Goal: Information Seeking & Learning: Find specific page/section

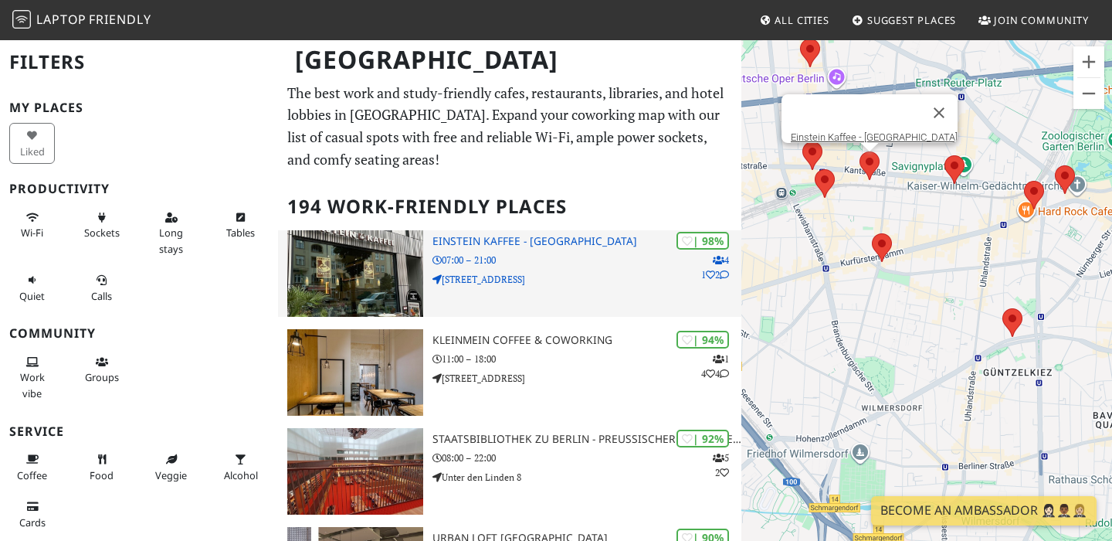
drag, startPoint x: 1068, startPoint y: 210, endPoint x: 735, endPoint y: 238, distance: 334.9
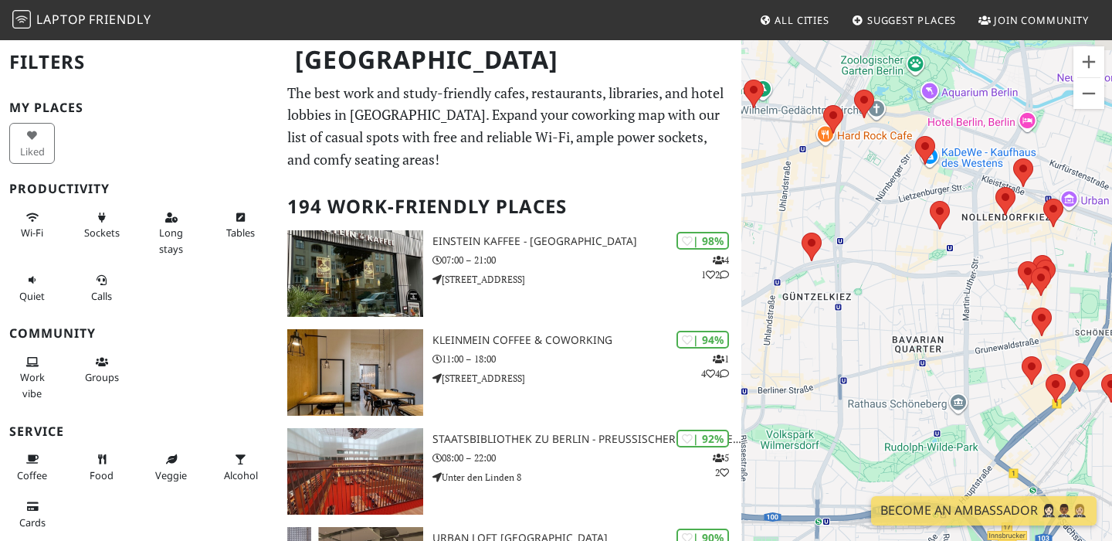
drag, startPoint x: 1014, startPoint y: 236, endPoint x: 809, endPoint y: 159, distance: 218.5
click at [809, 159] on div "To navigate, press the arrow keys." at bounding box center [927, 309] width 371 height 541
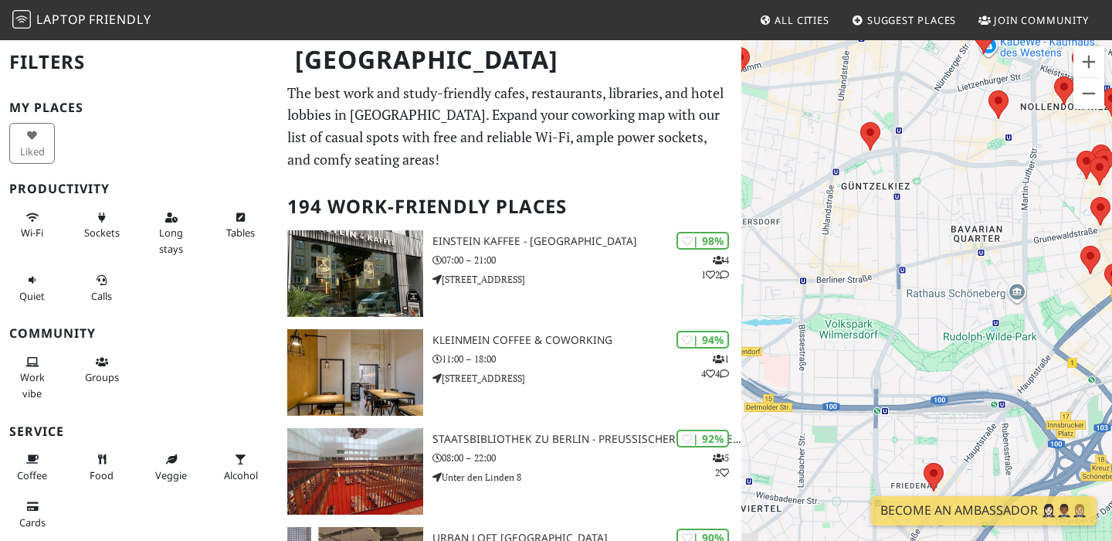
drag, startPoint x: 878, startPoint y: 306, endPoint x: 939, endPoint y: 198, distance: 124.2
click at [939, 198] on div "To navigate, press the arrow keys." at bounding box center [927, 309] width 371 height 541
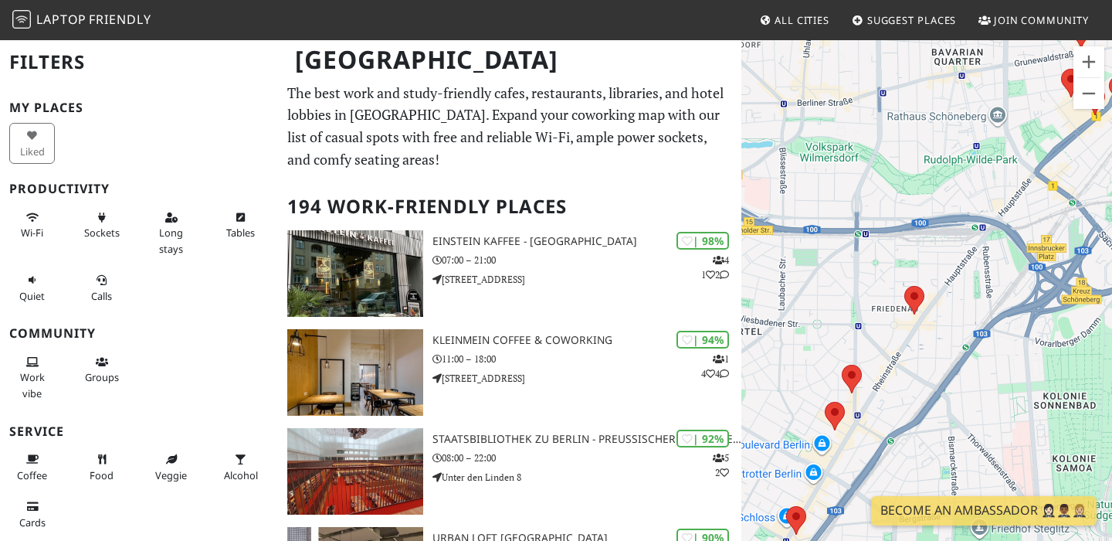
drag, startPoint x: 942, startPoint y: 291, endPoint x: 810, endPoint y: 114, distance: 221.4
click at [810, 114] on div "To navigate, press the arrow keys." at bounding box center [927, 309] width 371 height 541
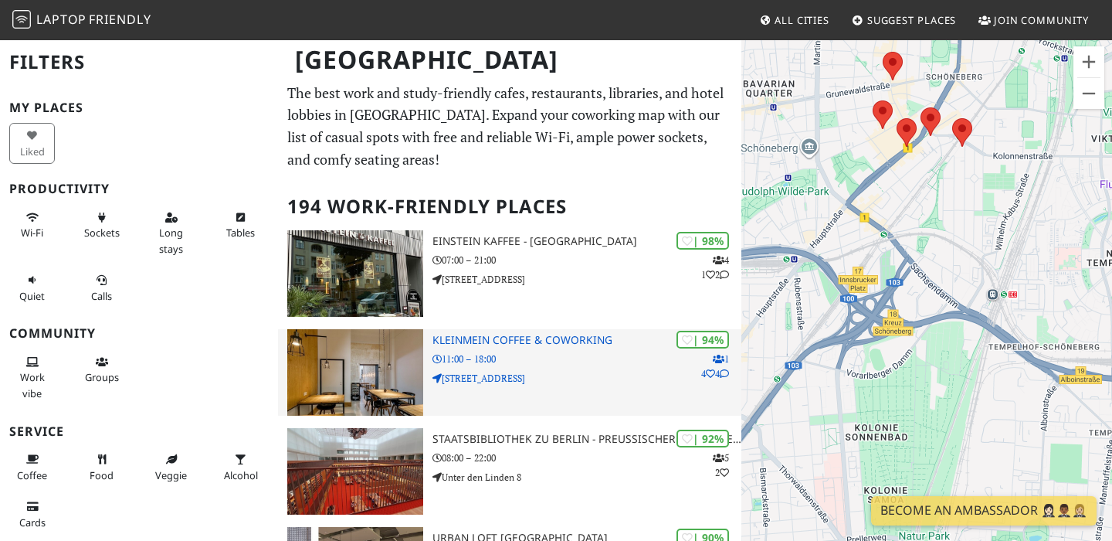
drag, startPoint x: 878, startPoint y: 210, endPoint x: 701, endPoint y: 336, distance: 217.1
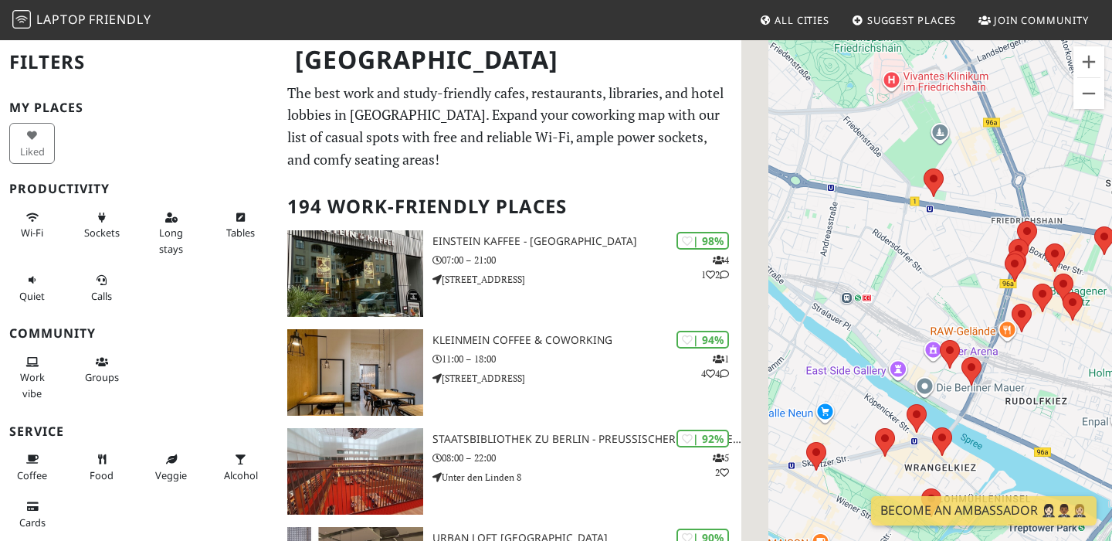
drag, startPoint x: 852, startPoint y: 303, endPoint x: 1087, endPoint y: 372, distance: 244.7
click at [1087, 372] on div "To navigate, press the arrow keys." at bounding box center [927, 309] width 371 height 541
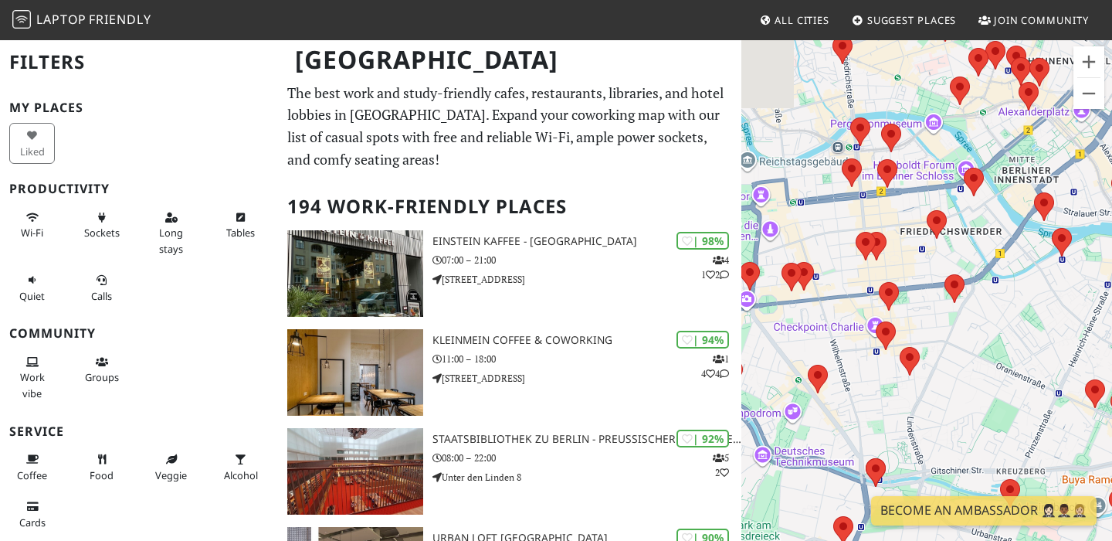
drag, startPoint x: 841, startPoint y: 361, endPoint x: 1105, endPoint y: 280, distance: 276.1
click at [1105, 280] on div "To navigate, press the arrow keys." at bounding box center [927, 309] width 371 height 541
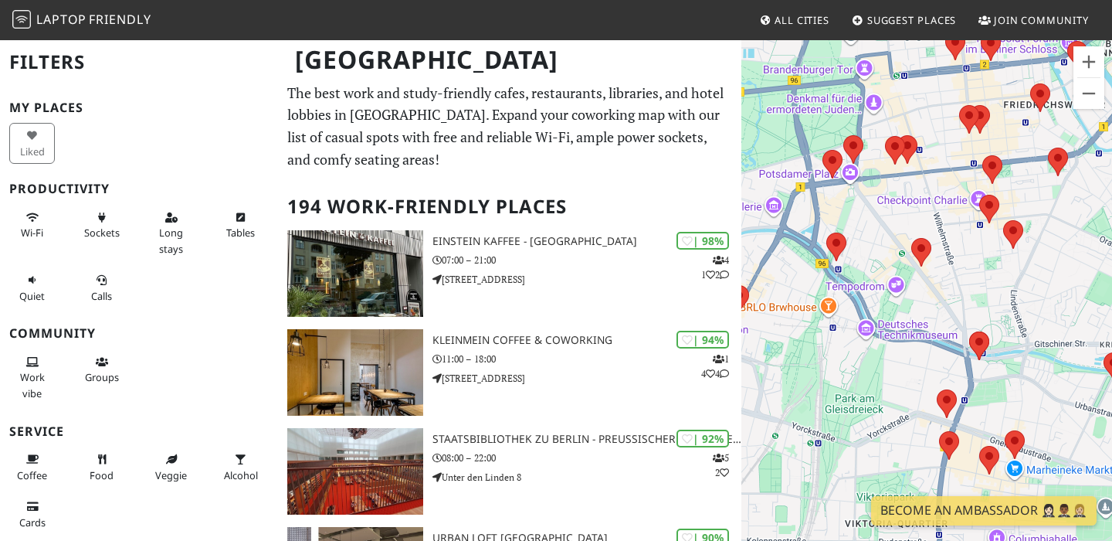
drag, startPoint x: 993, startPoint y: 299, endPoint x: 1095, endPoint y: 174, distance: 161.4
click at [1095, 174] on div "To navigate, press the arrow keys." at bounding box center [927, 309] width 371 height 541
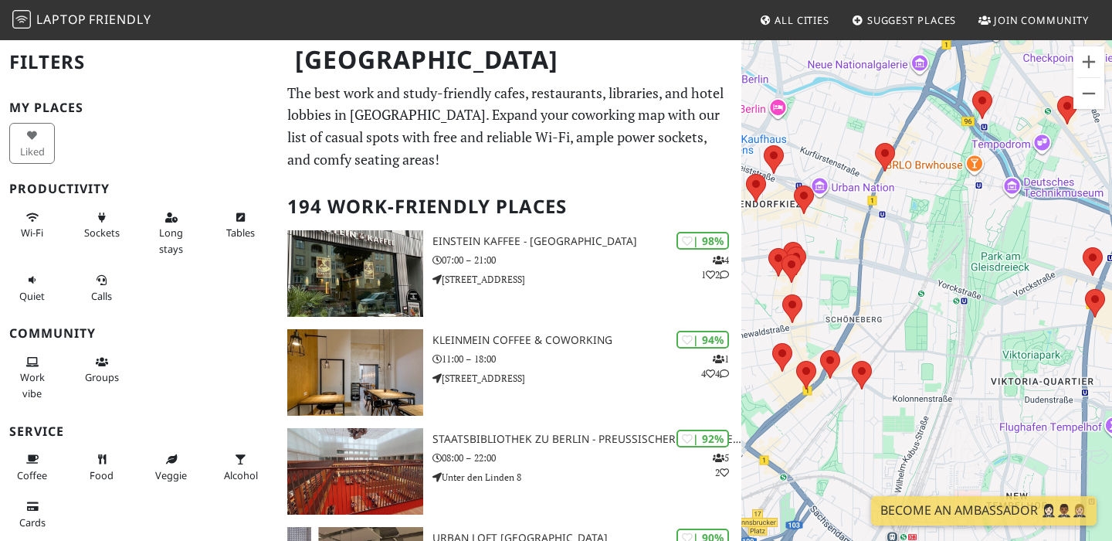
drag, startPoint x: 814, startPoint y: 355, endPoint x: 962, endPoint y: 209, distance: 207.6
click at [962, 209] on div "To navigate, press the arrow keys." at bounding box center [927, 309] width 371 height 541
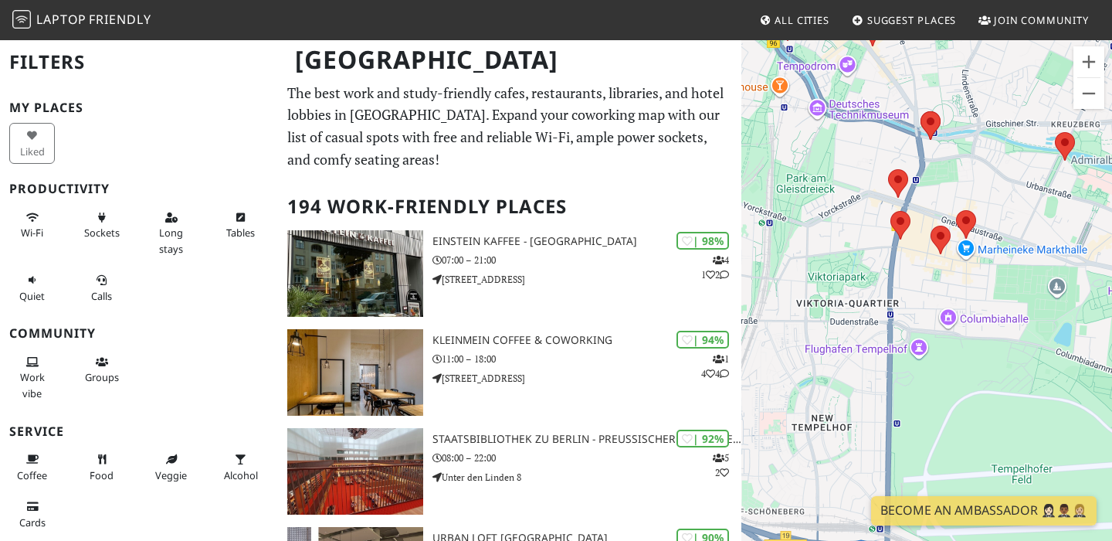
drag, startPoint x: 967, startPoint y: 286, endPoint x: 775, endPoint y: 205, distance: 208.5
click at [775, 205] on div "To navigate, press the arrow keys." at bounding box center [927, 309] width 371 height 541
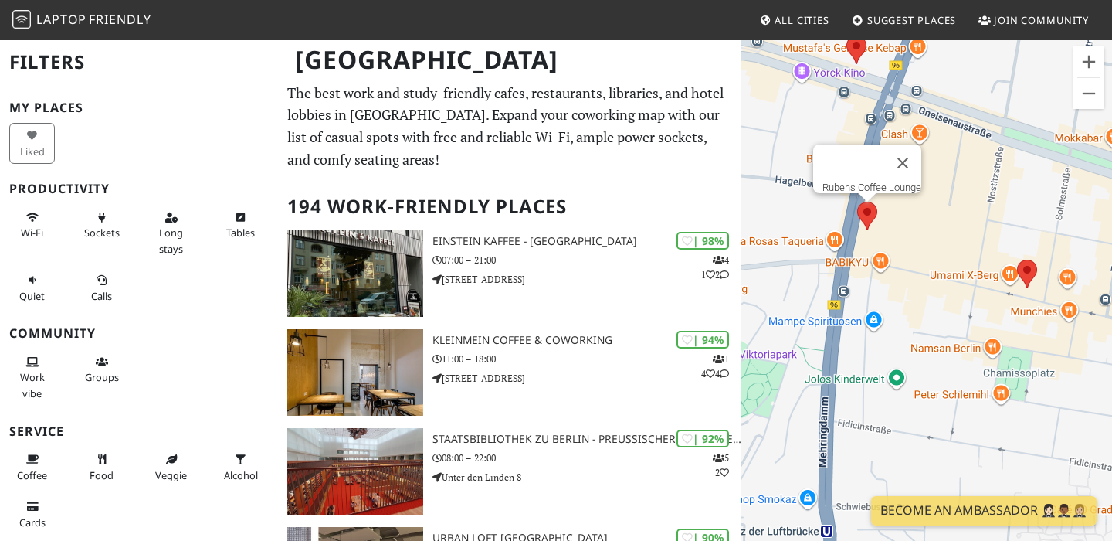
click at [857, 202] on area at bounding box center [857, 202] width 0 height 0
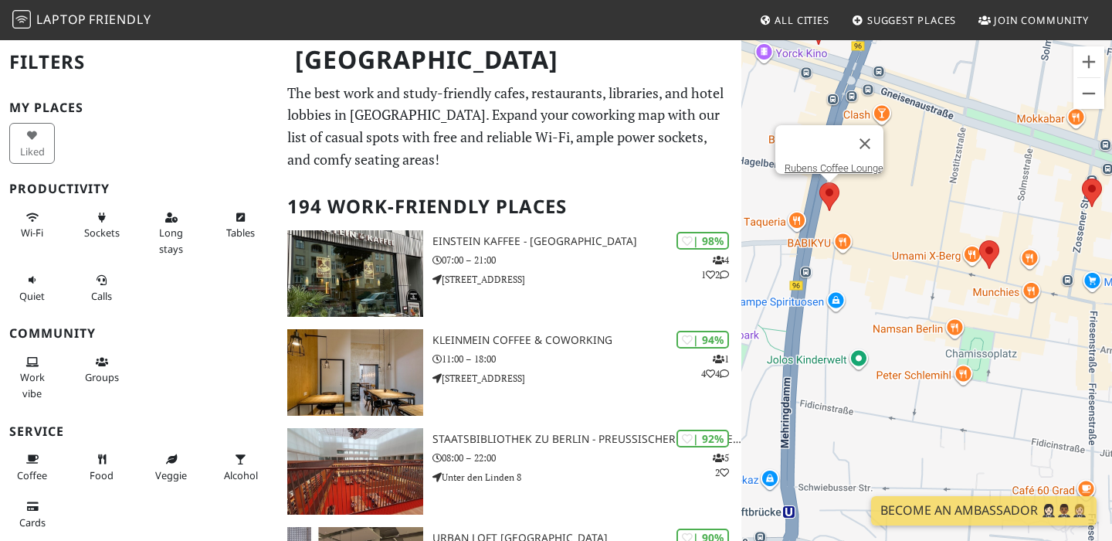
drag, startPoint x: 1014, startPoint y: 240, endPoint x: 973, endPoint y: 221, distance: 45.3
click at [973, 221] on div "To navigate, press the arrow keys. [GEOGRAPHIC_DATA]" at bounding box center [927, 309] width 371 height 541
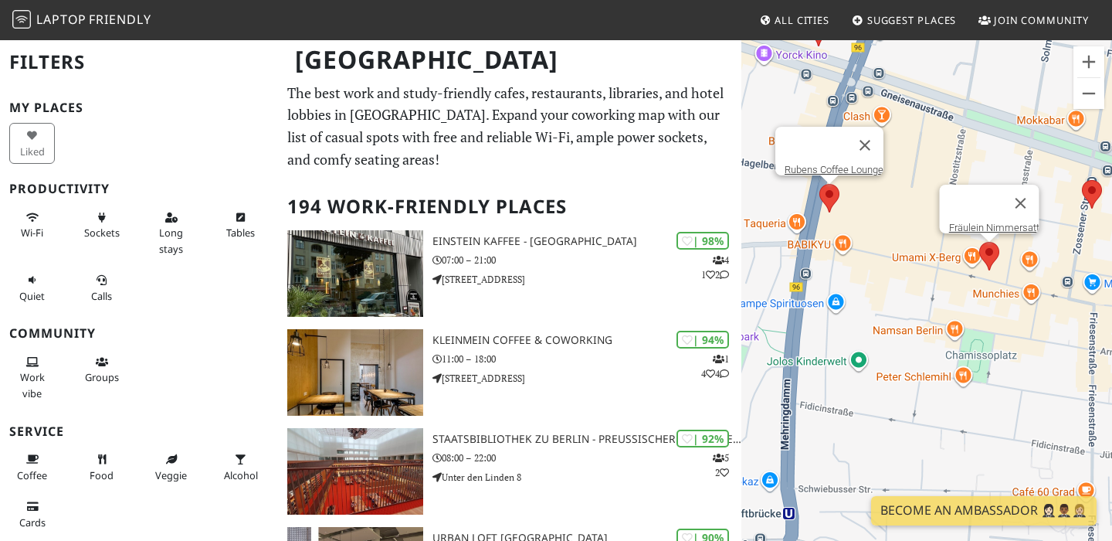
click at [980, 242] on area at bounding box center [980, 242] width 0 height 0
click at [987, 222] on link "Fräulein Nimmersatt" at bounding box center [994, 228] width 90 height 12
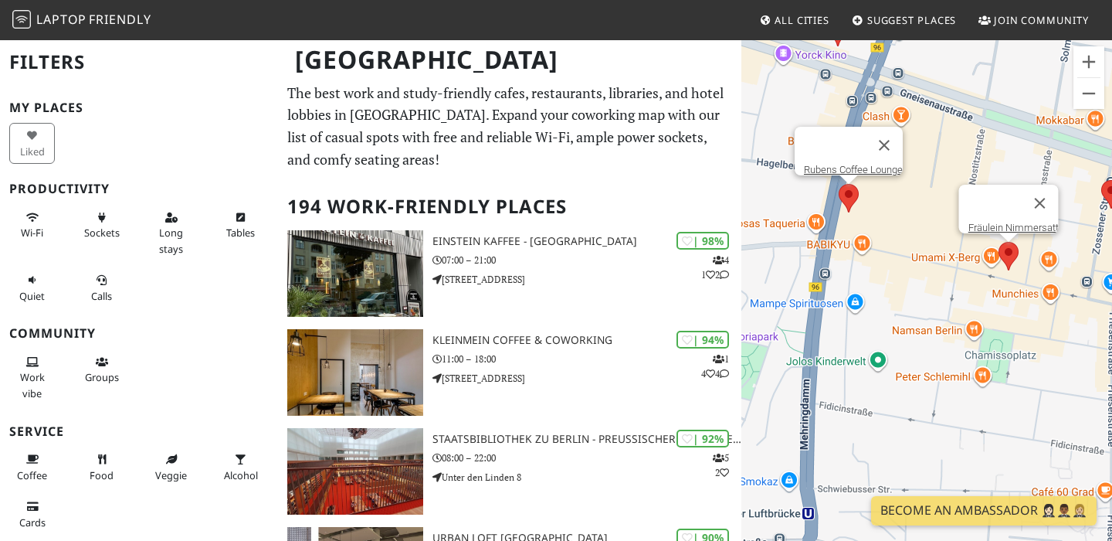
click at [825, 202] on div "To navigate, press the arrow keys. Fräulein Nimmersatt Rubens Coffee Lounge" at bounding box center [927, 309] width 371 height 541
click at [840, 184] on area at bounding box center [840, 184] width 0 height 0
click at [855, 164] on link "Rubens Coffee Lounge" at bounding box center [854, 170] width 99 height 12
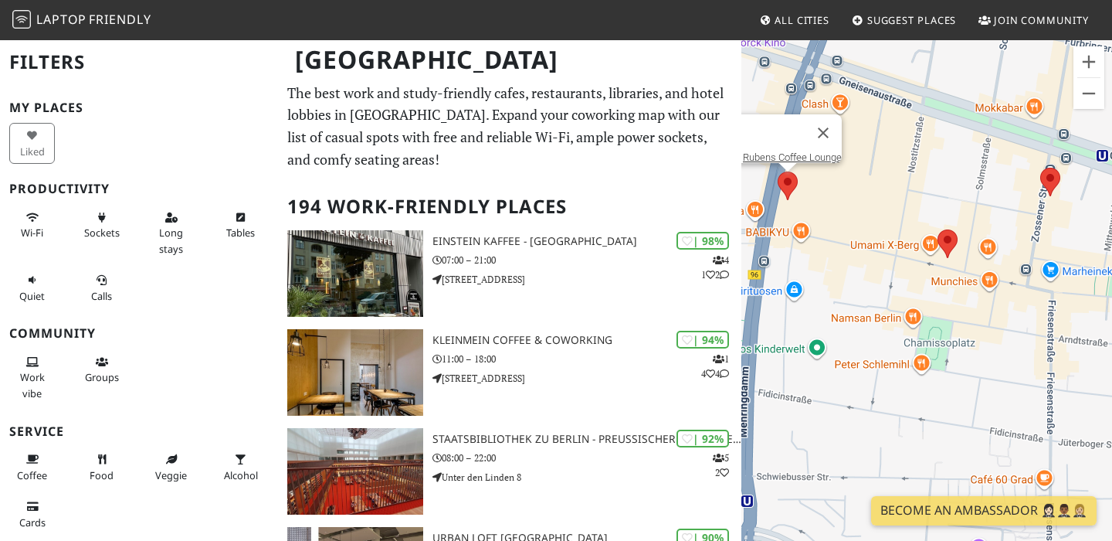
drag, startPoint x: 954, startPoint y: 162, endPoint x: 882, endPoint y: 150, distance: 72.9
click at [882, 150] on div "To navigate, press the arrow keys. [GEOGRAPHIC_DATA]" at bounding box center [927, 309] width 371 height 541
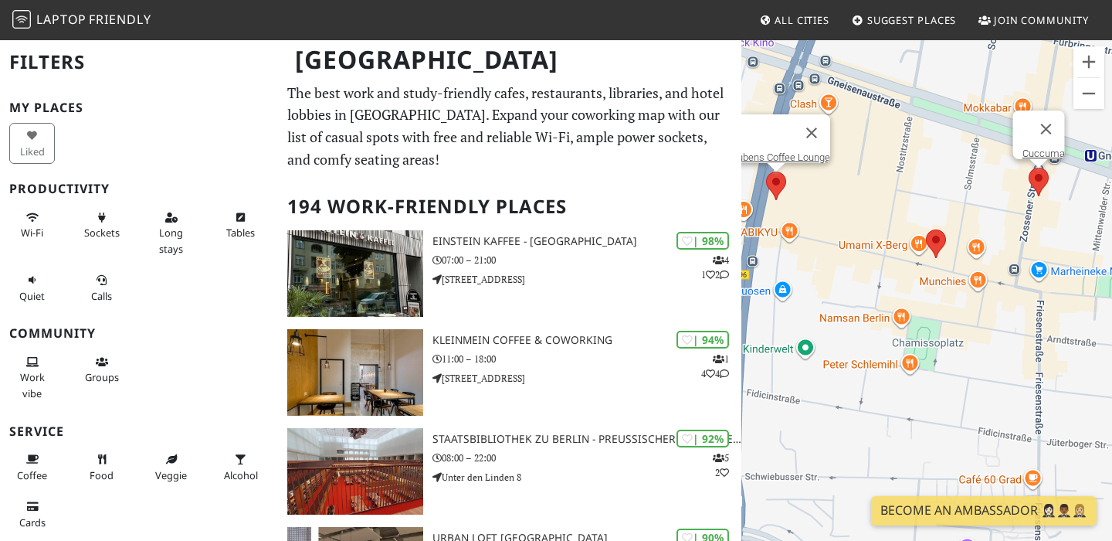
click at [1048, 178] on div "To navigate, press the arrow keys. Rubens Coffee Lounge Cuccuma" at bounding box center [927, 309] width 371 height 541
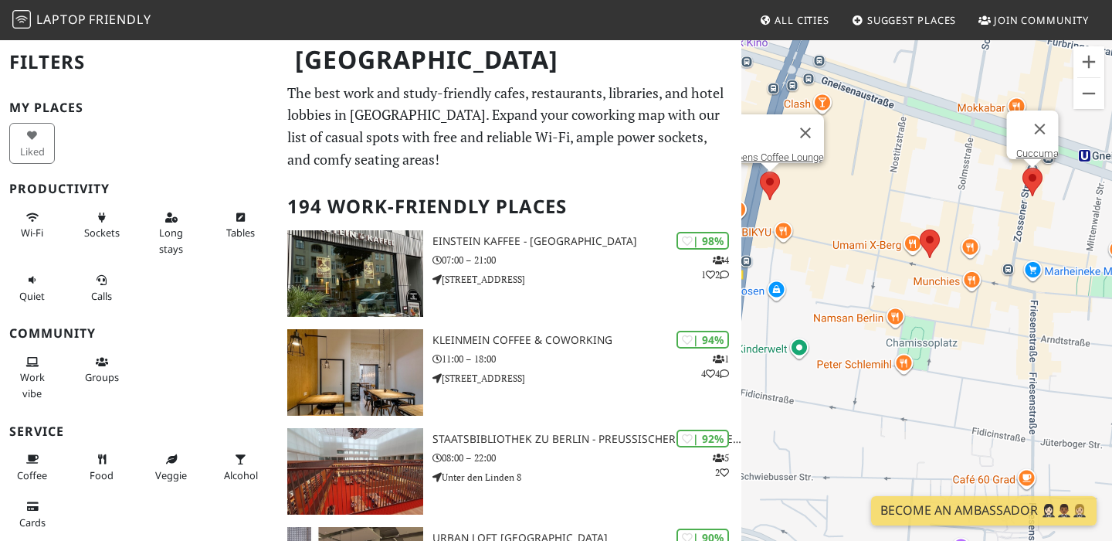
click at [1023, 168] on area at bounding box center [1023, 168] width 0 height 0
click at [1020, 134] on div at bounding box center [1019, 128] width 5 height 37
click at [1020, 148] on link "Cuccuma" at bounding box center [1038, 154] width 42 height 12
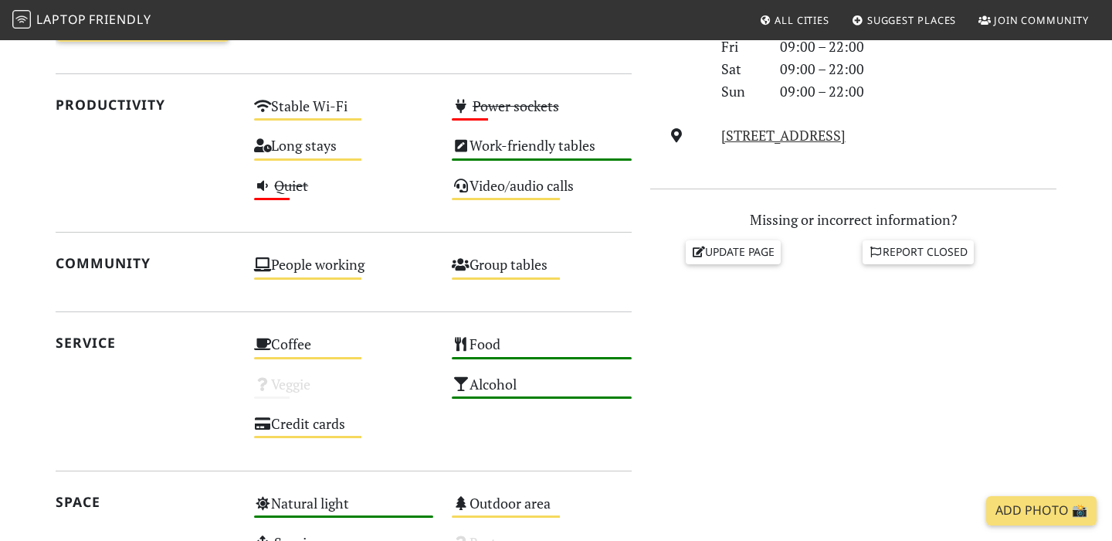
scroll to position [385, 0]
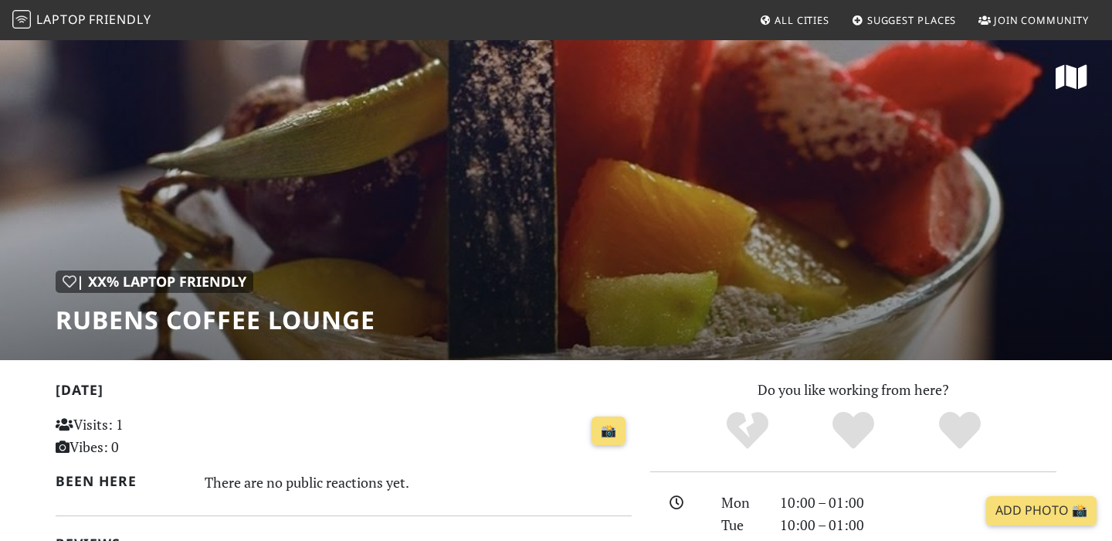
click at [1046, 151] on div "| XX% Laptop Friendly Rubens Coffee Lounge" at bounding box center [556, 199] width 1112 height 321
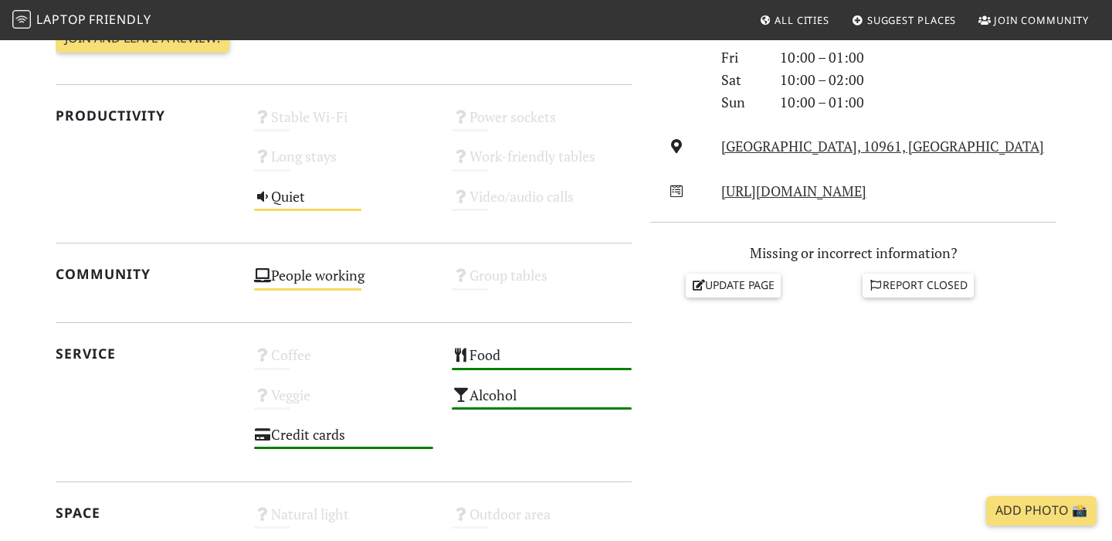
scroll to position [535, 0]
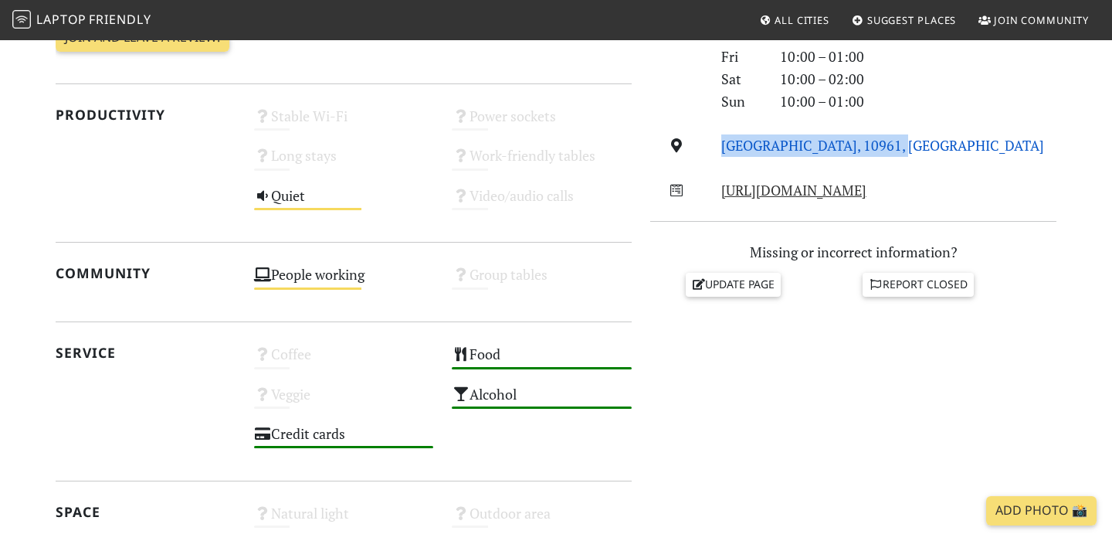
drag, startPoint x: 919, startPoint y: 142, endPoint x: 722, endPoint y: 141, distance: 197.8
click at [722, 141] on div "Mehringdamm, 10961, Berlin" at bounding box center [889, 145] width 354 height 22
copy link "Mehringdamm, 10961, Berlin"
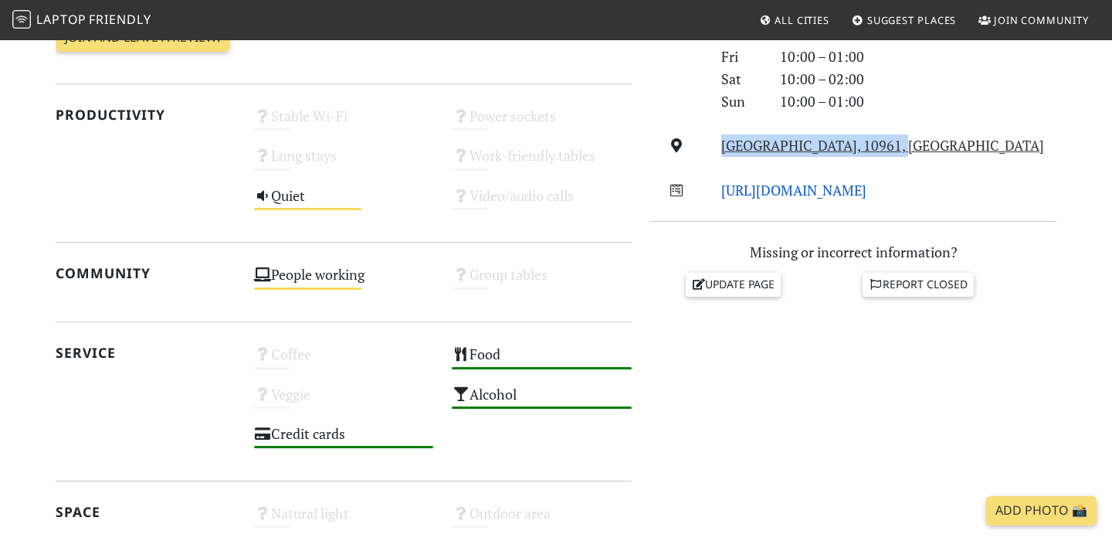
click at [815, 188] on link "http://www.rubens-coffeelounge.de/" at bounding box center [794, 190] width 145 height 19
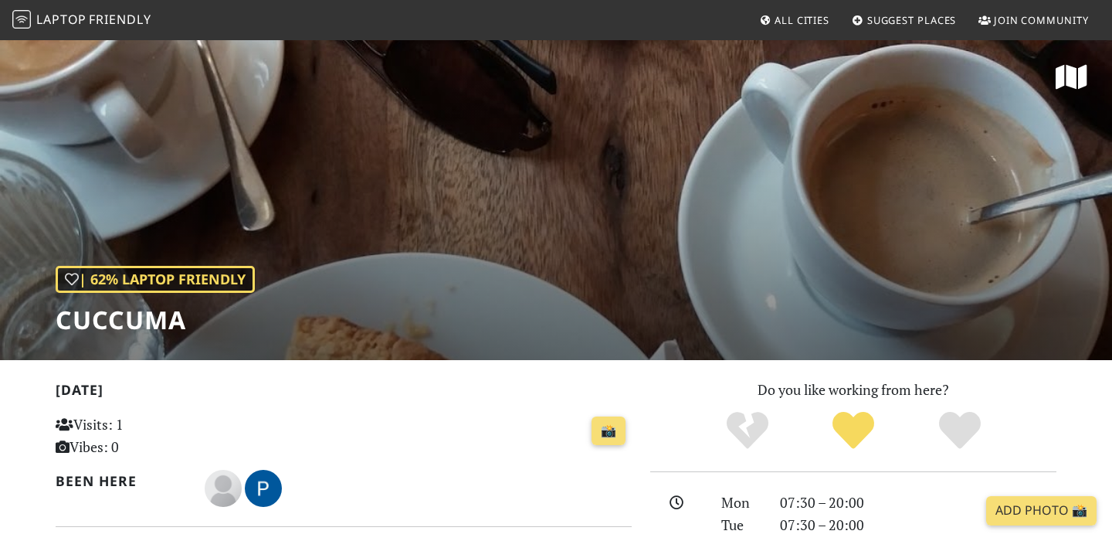
click at [97, 314] on h1 "Cuccuma" at bounding box center [155, 319] width 199 height 29
copy h1 "Cuccuma"
